Goal: Use online tool/utility: Utilize a website feature to perform a specific function

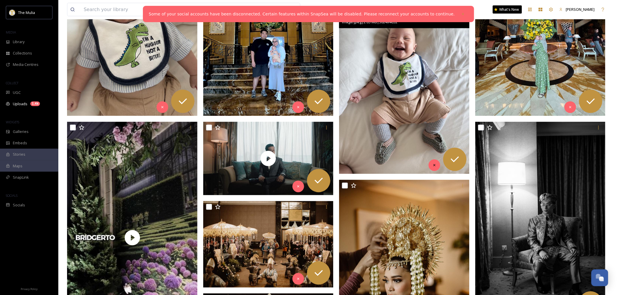
scroll to position [356, 0]
click at [432, 163] on div "Recycle" at bounding box center [435, 165] width 12 height 12
click at [296, 108] on icon at bounding box center [298, 107] width 4 height 4
click at [162, 107] on icon at bounding box center [162, 107] width 2 height 2
click at [570, 106] on icon at bounding box center [570, 107] width 2 height 2
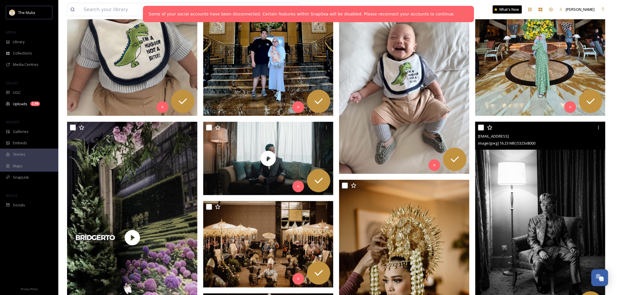
scroll to position [194, 0]
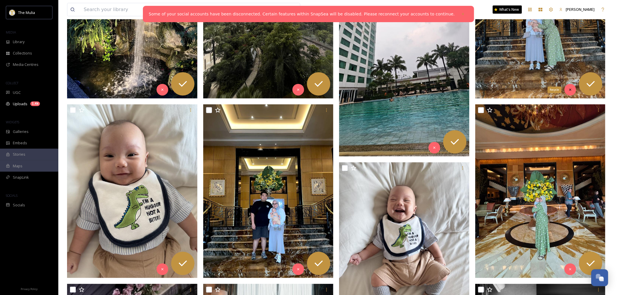
click at [570, 88] on icon at bounding box center [570, 90] width 4 height 4
click at [433, 143] on div at bounding box center [435, 148] width 12 height 12
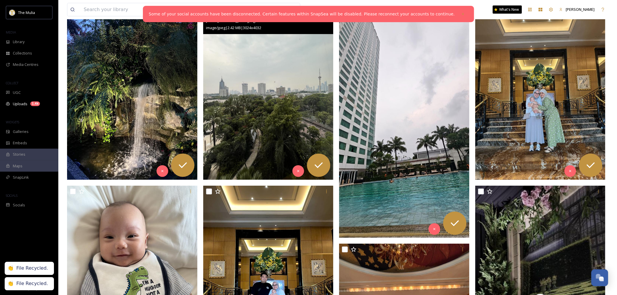
scroll to position [65, 0]
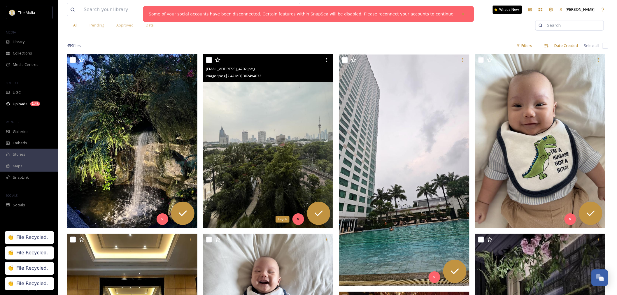
click at [297, 220] on icon at bounding box center [298, 219] width 4 height 4
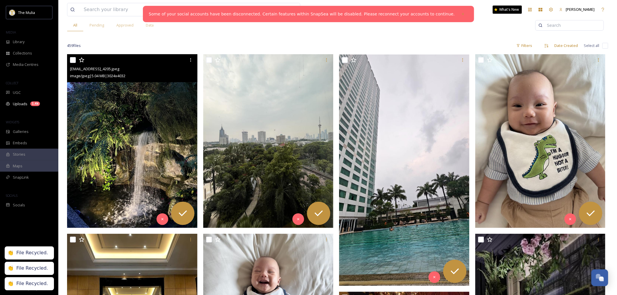
click at [155, 220] on img at bounding box center [132, 141] width 130 height 174
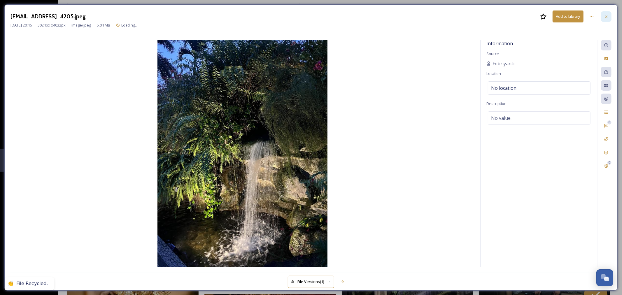
click at [604, 18] on div at bounding box center [606, 16] width 10 height 10
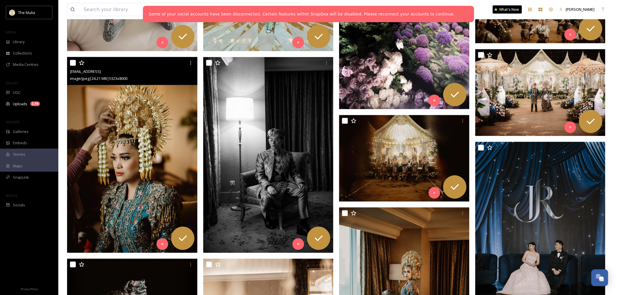
scroll to position [615, 0]
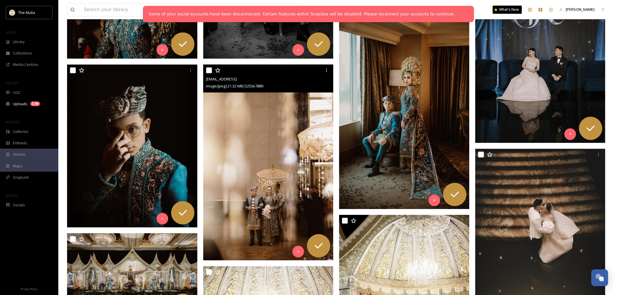
click at [276, 105] on img at bounding box center [268, 162] width 130 height 196
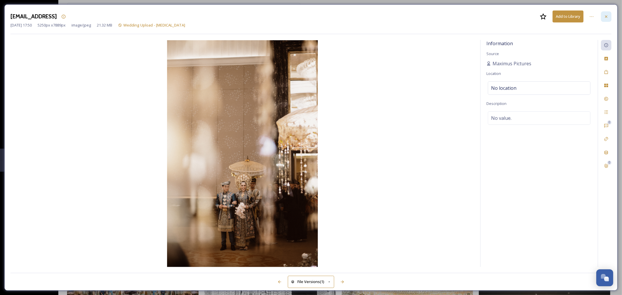
click at [607, 16] on icon at bounding box center [606, 16] width 5 height 5
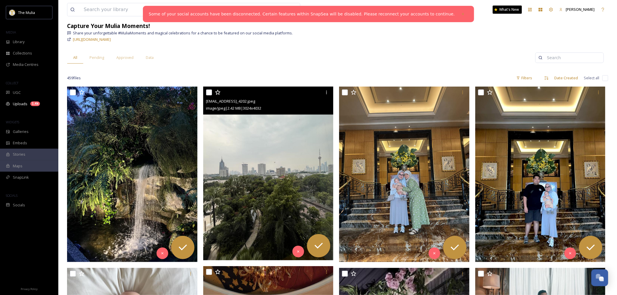
scroll to position [292, 0]
